Goal: Task Accomplishment & Management: Use online tool/utility

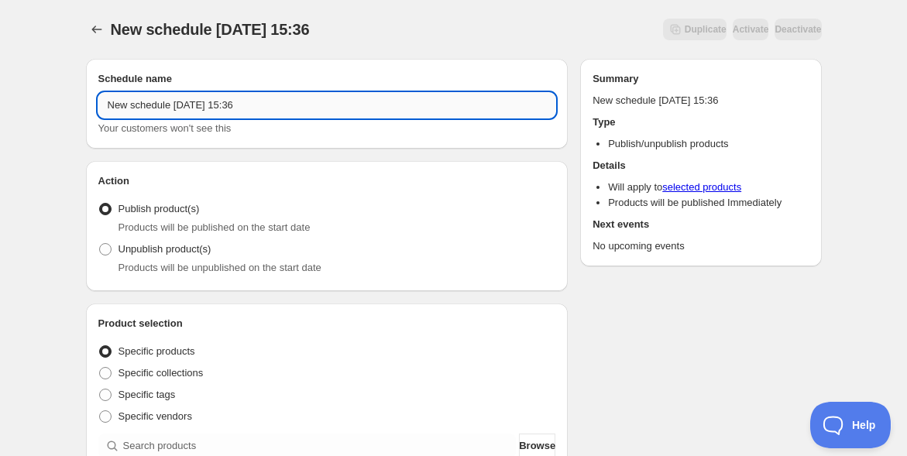
click at [247, 107] on input "New schedule Oct 07 2025 15:36" at bounding box center [327, 105] width 458 height 25
paste input "11/20,21 d.M研修オープン＆アーカイブ"
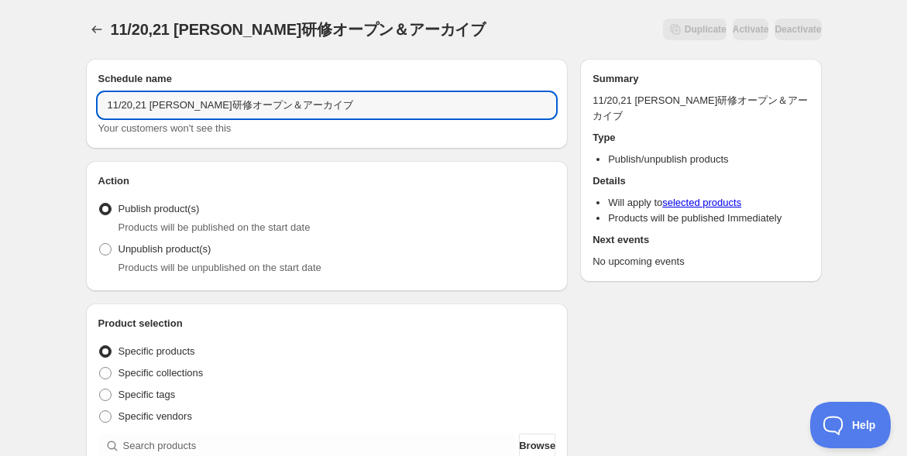
type input "11/20,21 d.M研修オープン＆アーカイブ"
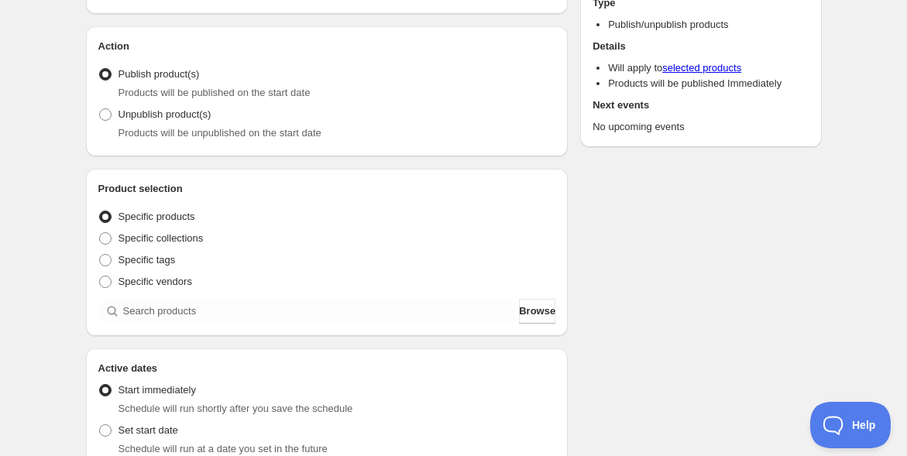
scroll to position [172, 0]
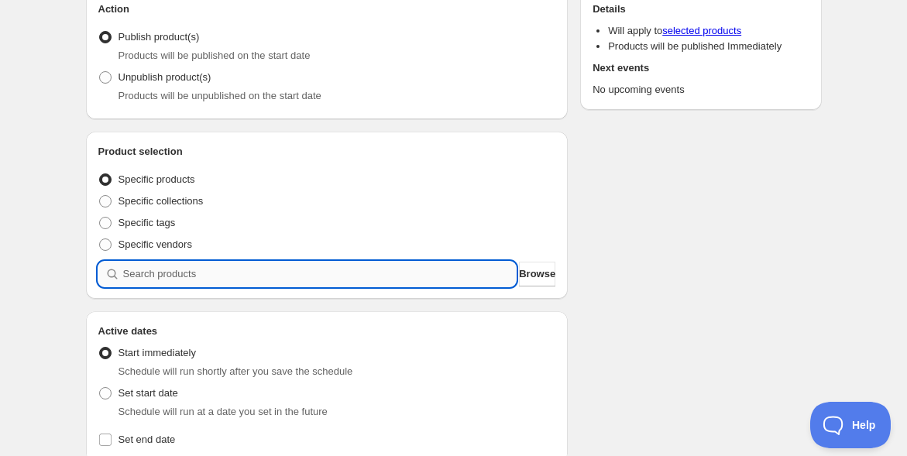
click at [148, 277] on input "search" at bounding box center [319, 274] width 393 height 25
paste input "2025年d.Mファシリテーター研修"
type input "2025年d.Mファシリテーター研修"
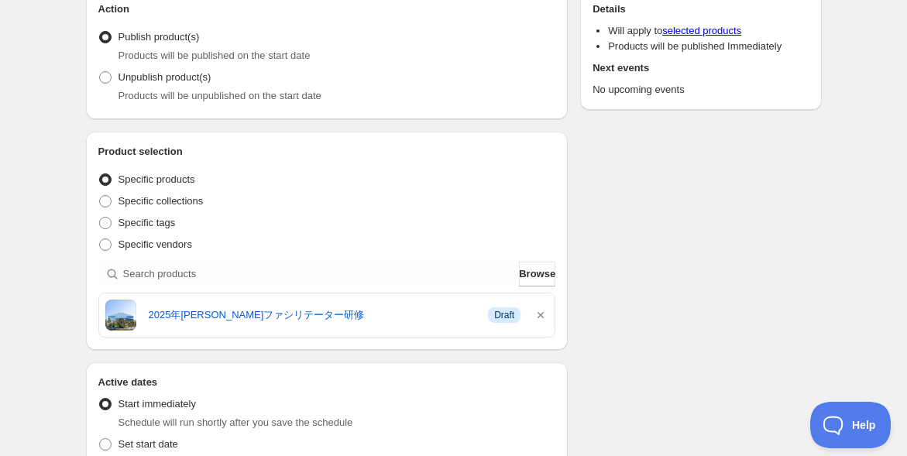
click at [48, 280] on div "11/20,21 d.M研修オープン＆アーカイブ. This page is ready 11/20,21 d.M研修オープン＆アーカイブ Duplicate…" at bounding box center [453, 443] width 907 height 1231
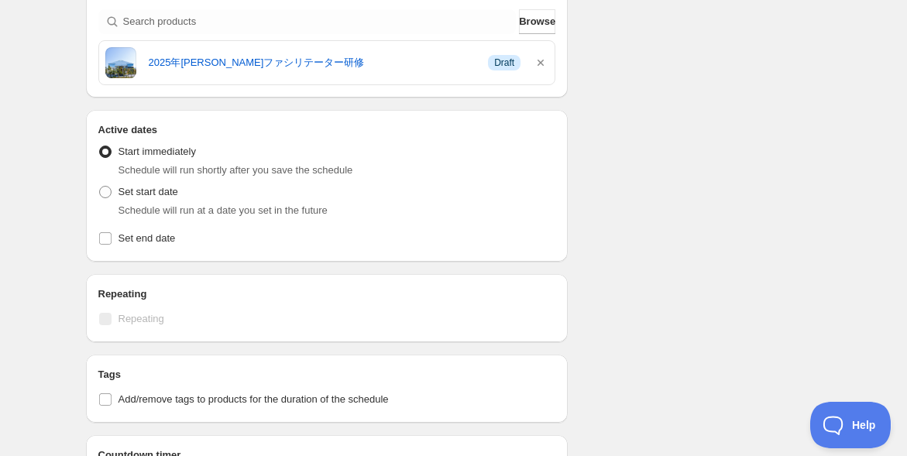
scroll to position [430, 0]
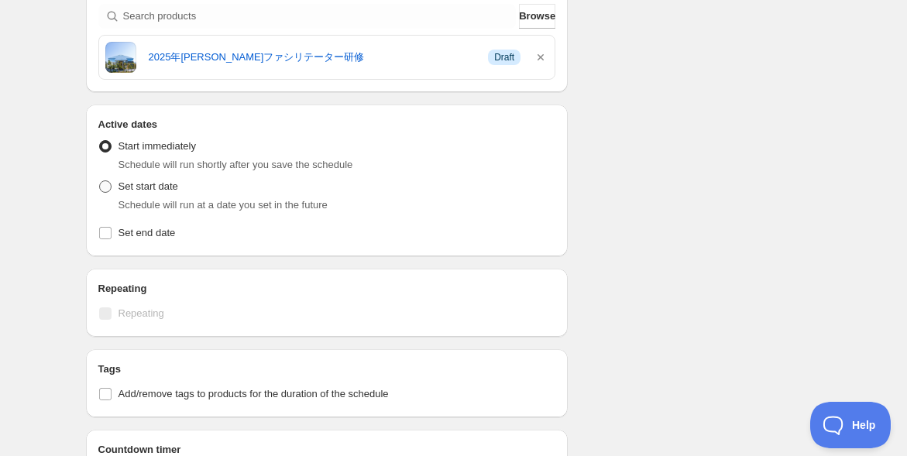
click at [101, 183] on span at bounding box center [105, 186] width 12 height 12
click at [100, 181] on input "Set start date" at bounding box center [99, 180] width 1 height 1
radio input "true"
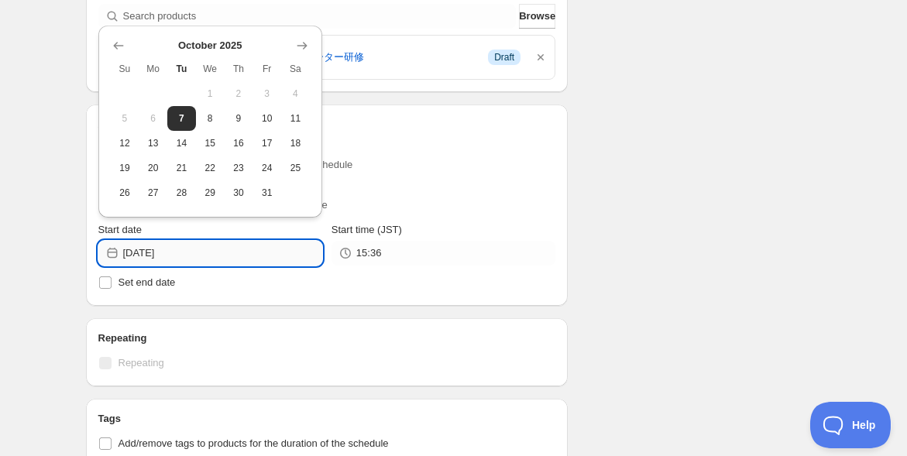
click at [210, 252] on input "2025-10-07" at bounding box center [222, 253] width 199 height 25
click at [270, 122] on span "10" at bounding box center [267, 118] width 16 height 12
type input "2025-10-10"
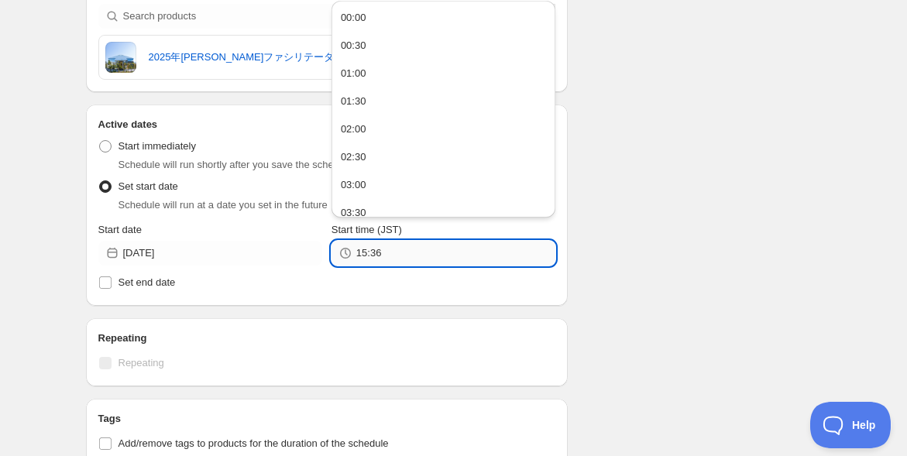
click at [403, 252] on input "15:36" at bounding box center [455, 253] width 199 height 25
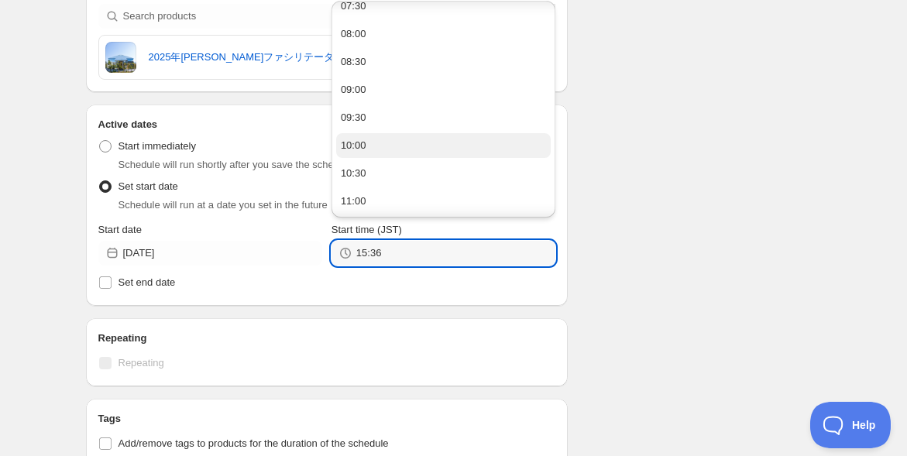
click at [440, 138] on button "10:00" at bounding box center [443, 145] width 214 height 25
type input "10:00"
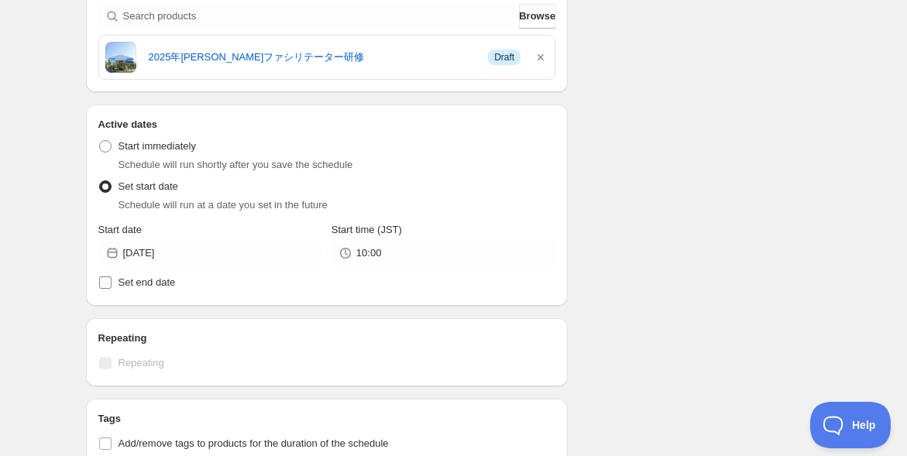
click at [102, 284] on input "Set end date" at bounding box center [105, 282] width 12 height 12
checkbox input "true"
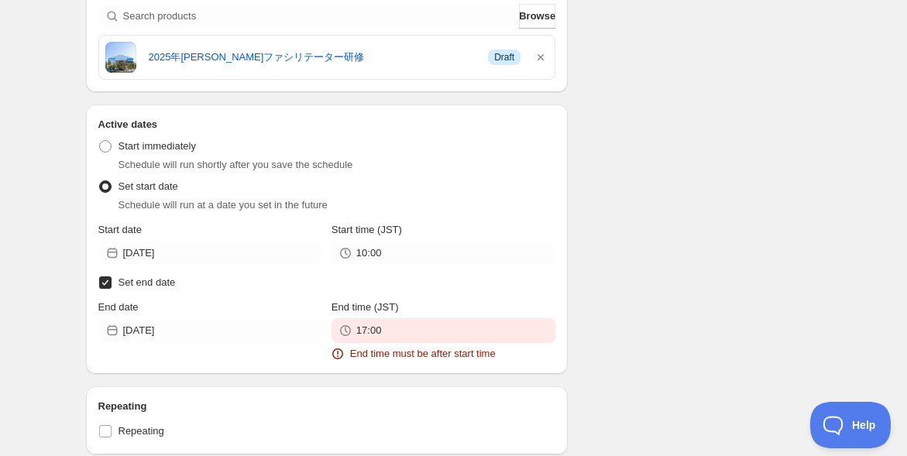
click at [48, 288] on div "11/20,21 d.M研修オープン＆アーカイブ. This page is ready 11/20,21 d.M研修オープン＆アーカイブ Duplicate…" at bounding box center [453, 281] width 907 height 1423
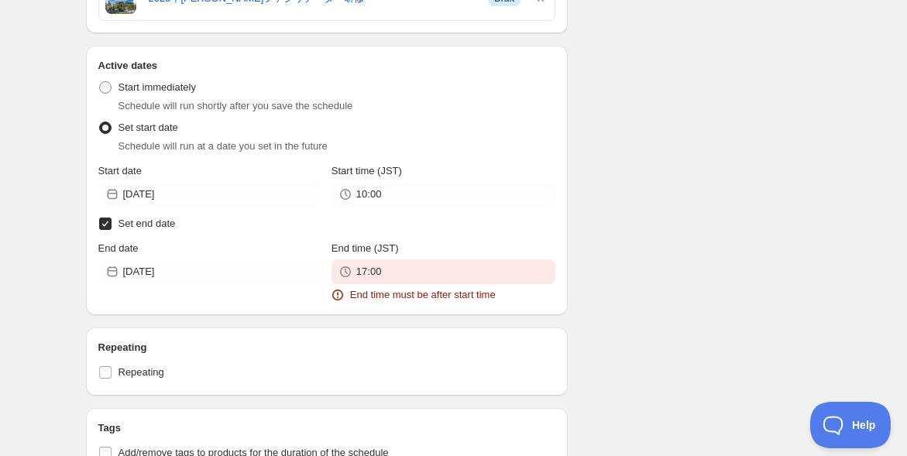
scroll to position [516, 0]
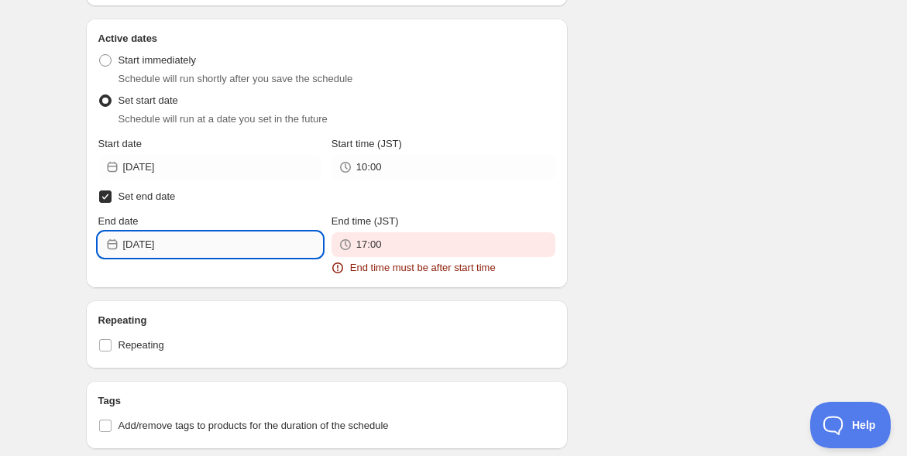
click at [193, 246] on input "2025-10-07" at bounding box center [222, 244] width 199 height 25
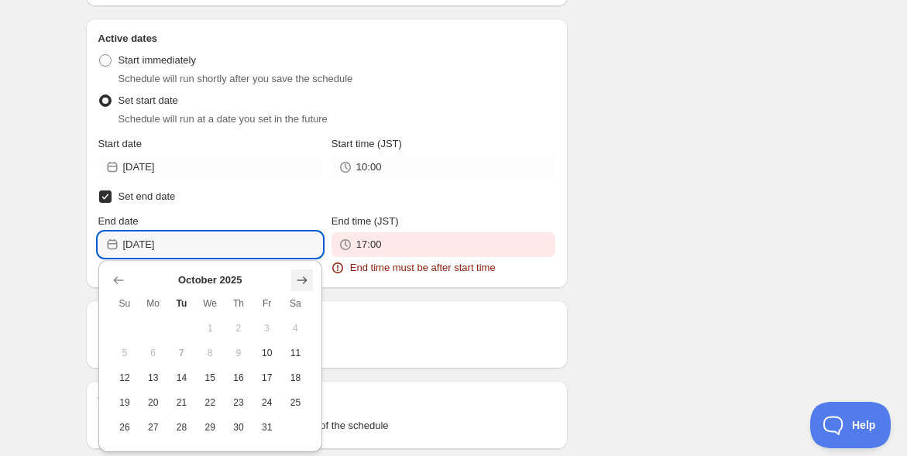
click at [304, 287] on icon "Show next month, November 2025" at bounding box center [301, 279] width 15 height 15
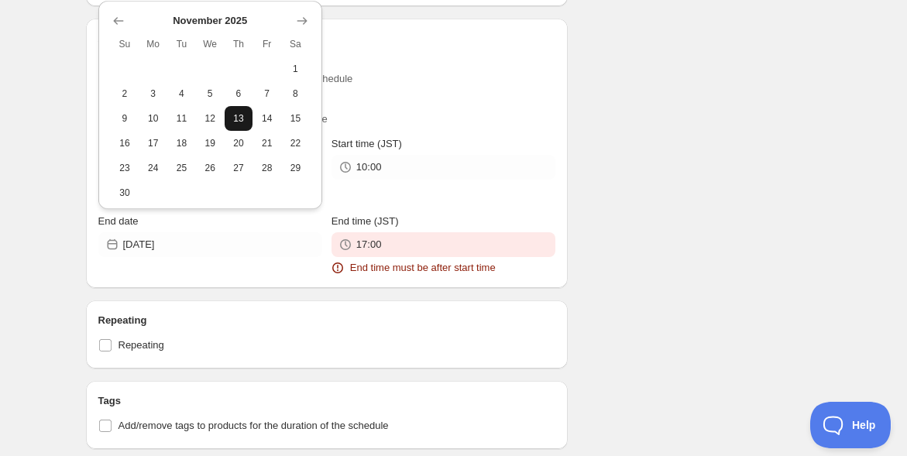
click at [239, 119] on span "13" at bounding box center [239, 118] width 16 height 12
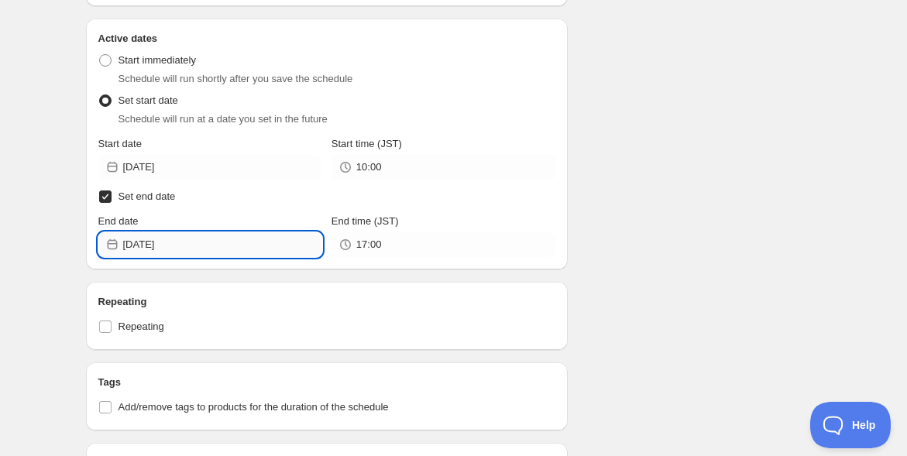
click at [218, 244] on input "2025-11-13" at bounding box center [222, 244] width 199 height 25
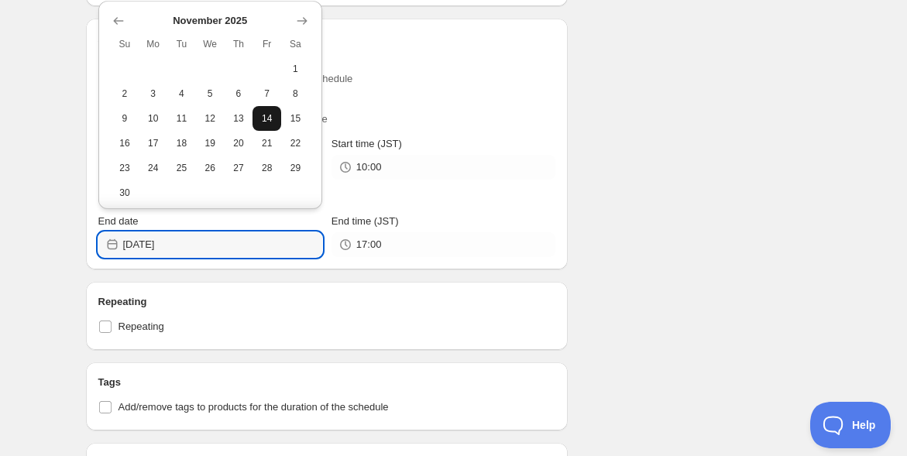
click at [259, 118] on span "14" at bounding box center [267, 118] width 16 height 12
type input "2025-11-14"
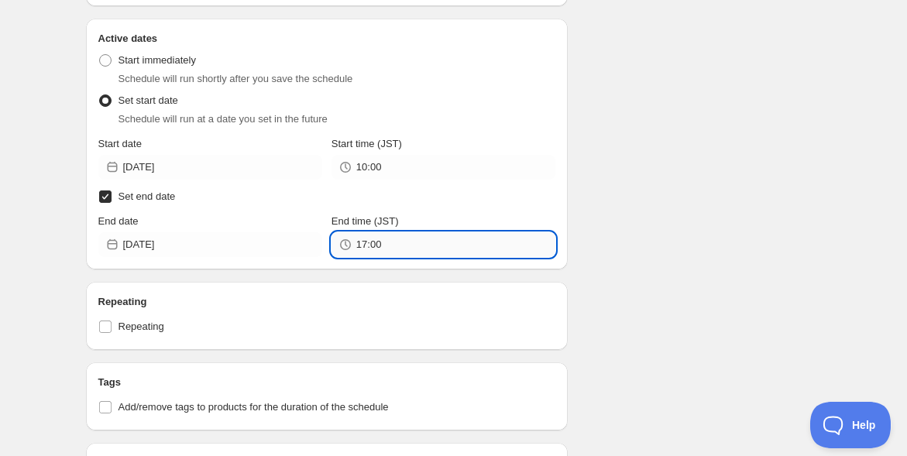
click at [430, 242] on input "17:00" at bounding box center [455, 244] width 199 height 25
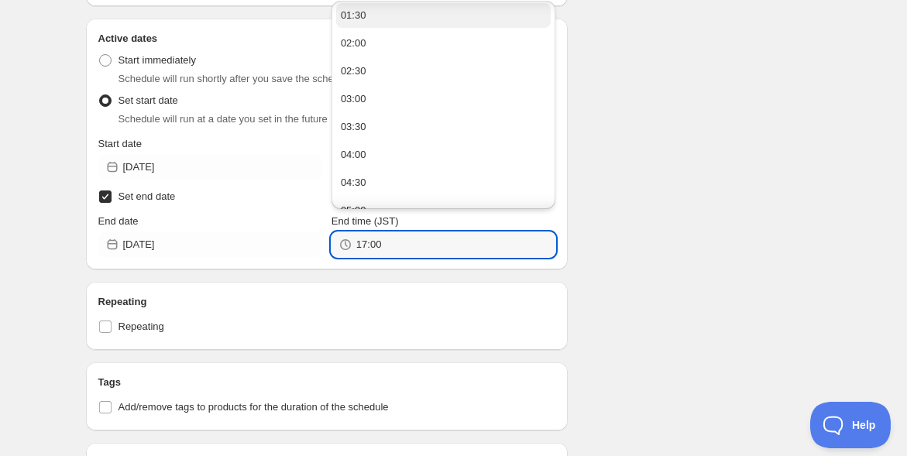
scroll to position [0, 0]
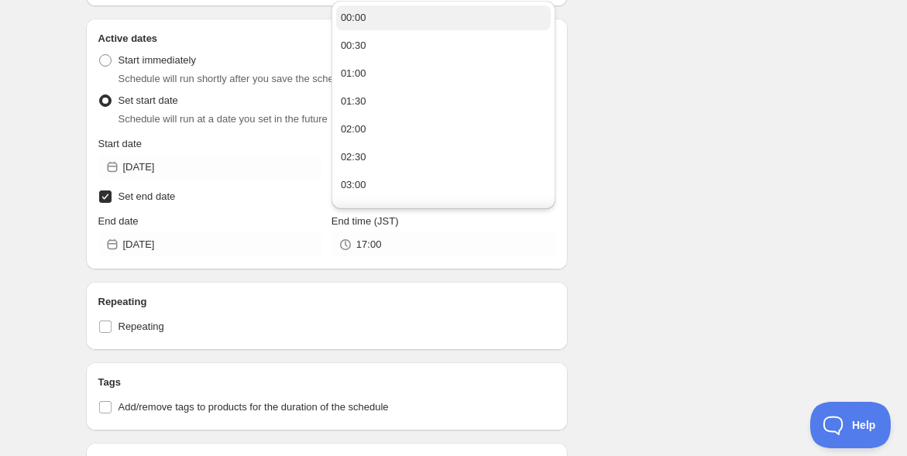
click at [406, 20] on button "00:00" at bounding box center [443, 17] width 214 height 25
type input "00:00"
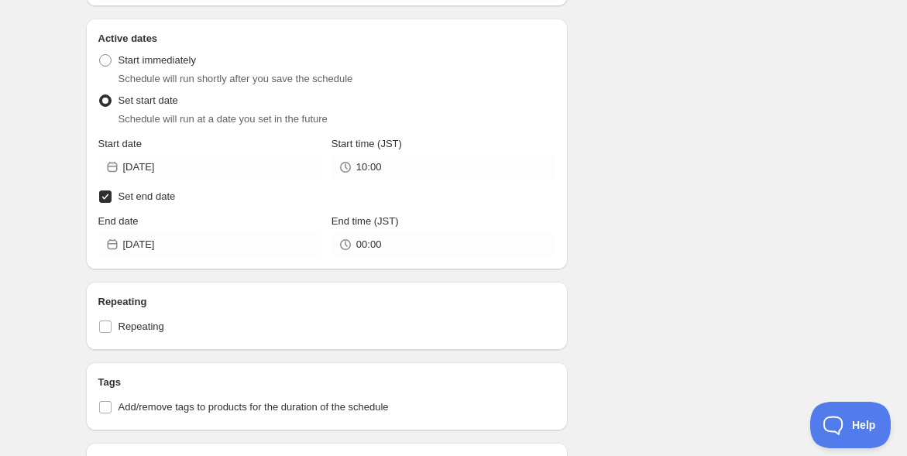
click at [627, 118] on div "Schedule name 11/20,21 d.M研修オープン＆アーカイブ Your customers won't see this Action Act…" at bounding box center [448, 194] width 748 height 1327
click at [44, 223] on div "11/20,21 d.M研修オープン＆アーカイブ. This page is ready 11/20,21 d.M研修オープン＆アーカイブ Duplicate…" at bounding box center [453, 186] width 907 height 1404
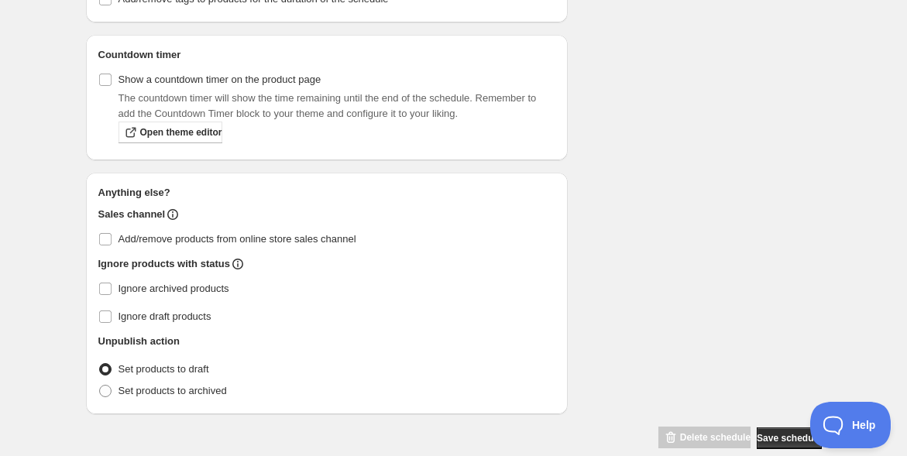
scroll to position [944, 0]
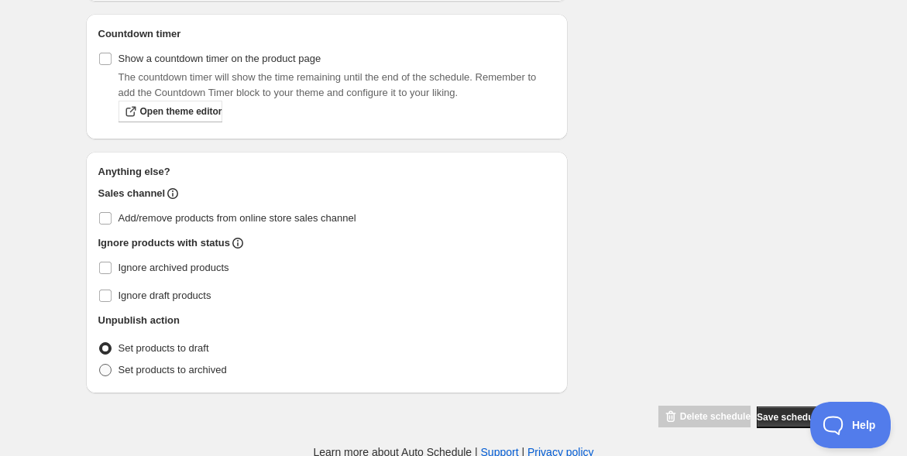
click at [110, 365] on span at bounding box center [105, 370] width 12 height 12
click at [100, 365] on input "Set products to archived" at bounding box center [99, 364] width 1 height 1
radio input "true"
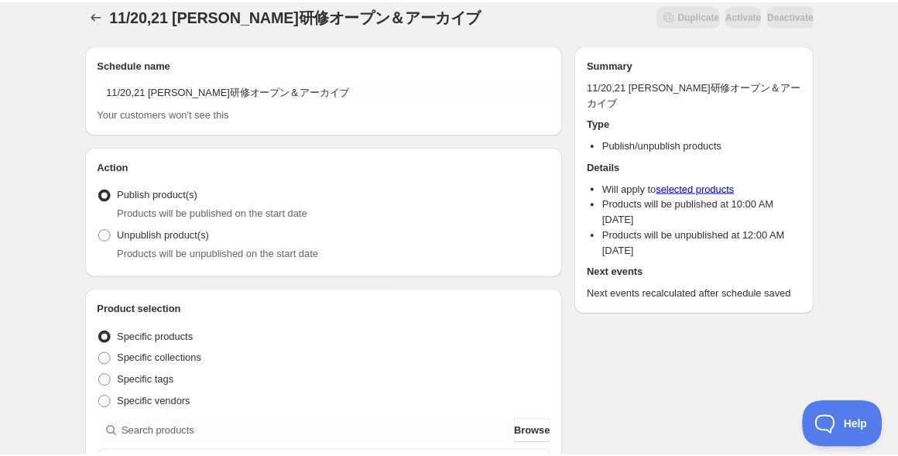
scroll to position [0, 0]
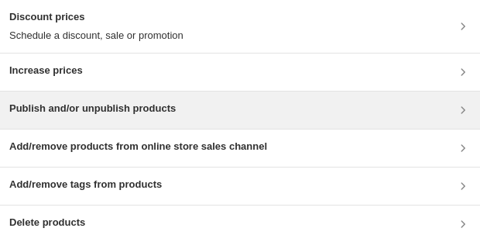
click at [344, 105] on div "Publish and/or unpublish products" at bounding box center [239, 110] width 461 height 19
